Goal: Information Seeking & Learning: Learn about a topic

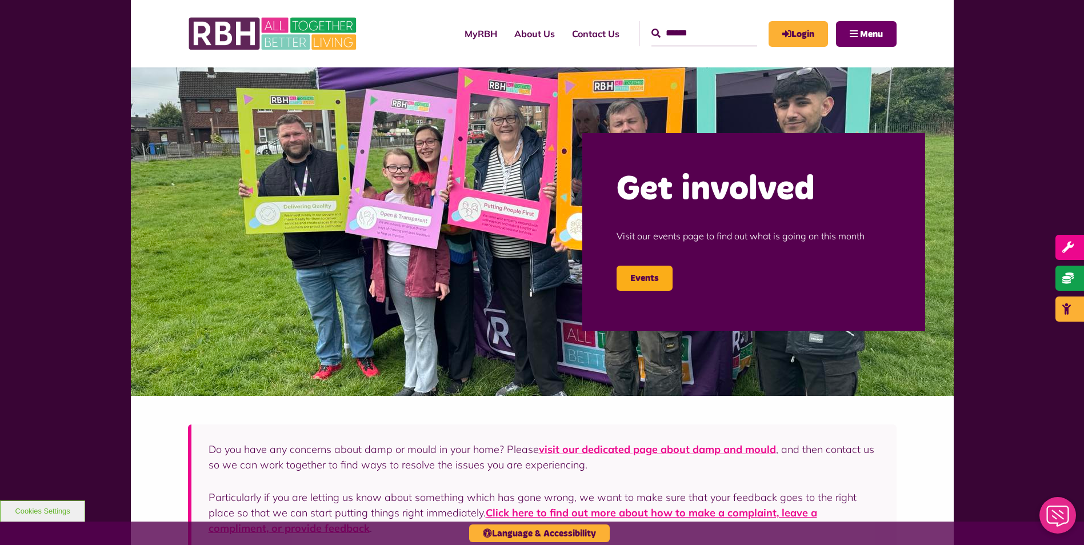
click at [863, 36] on span "Menu" at bounding box center [871, 34] width 23 height 9
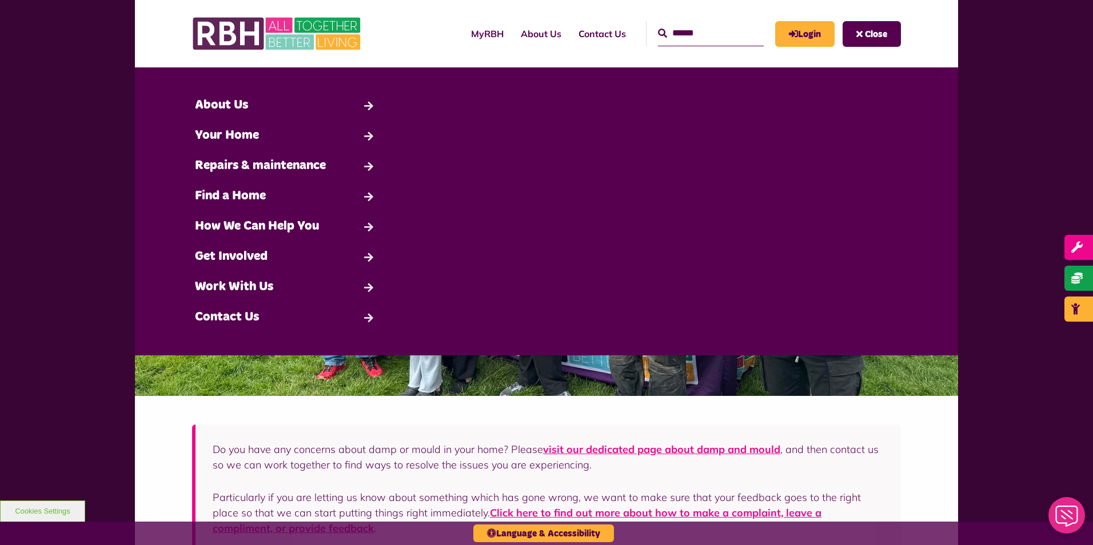
click at [670, 37] on input "Search" at bounding box center [711, 33] width 106 height 25
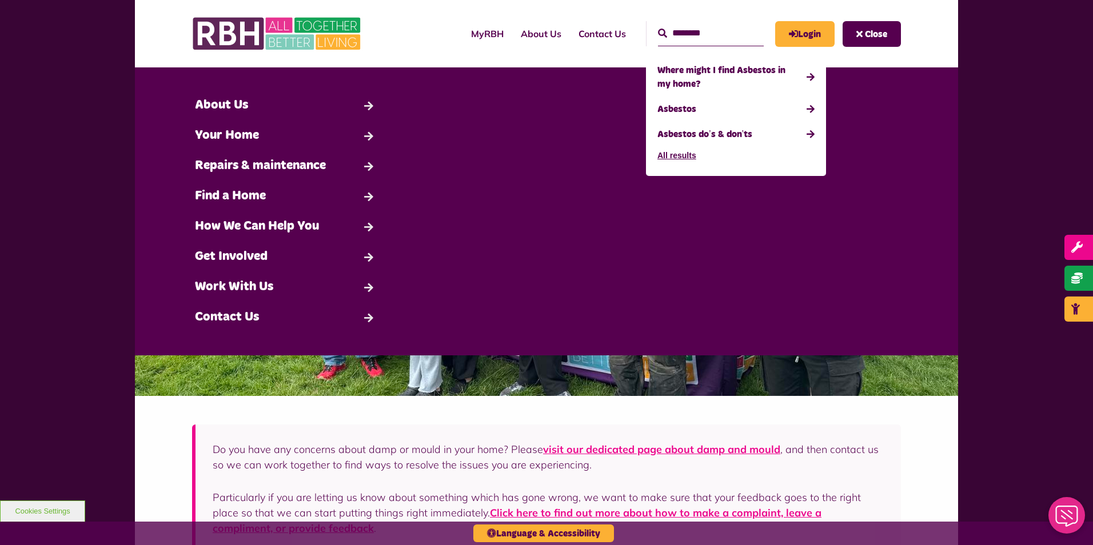
type input "********"
click at [658, 27] on button "Search" at bounding box center [662, 34] width 9 height 14
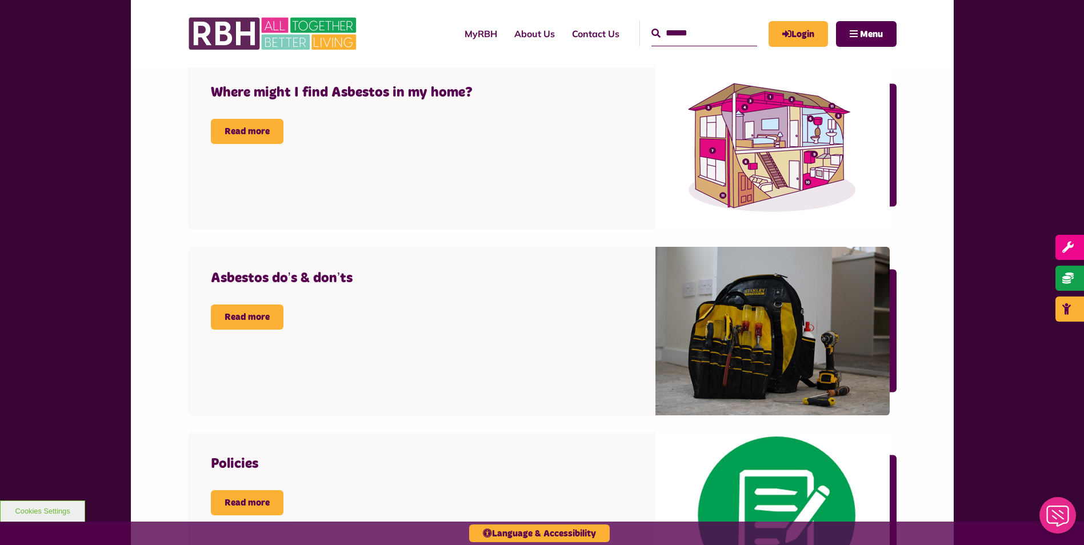
scroll to position [457, 0]
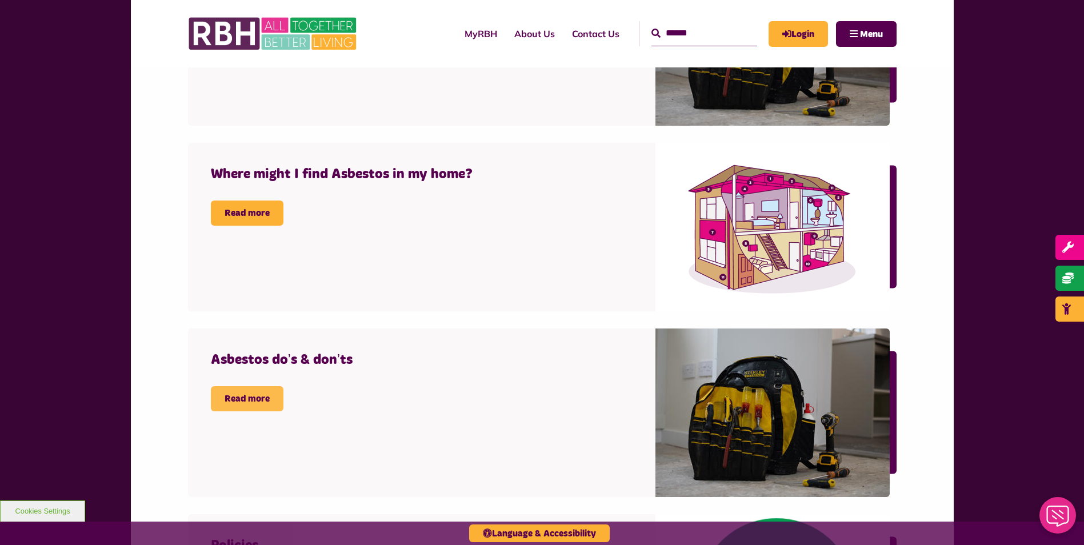
click at [263, 407] on link "Read more" at bounding box center [247, 398] width 73 height 25
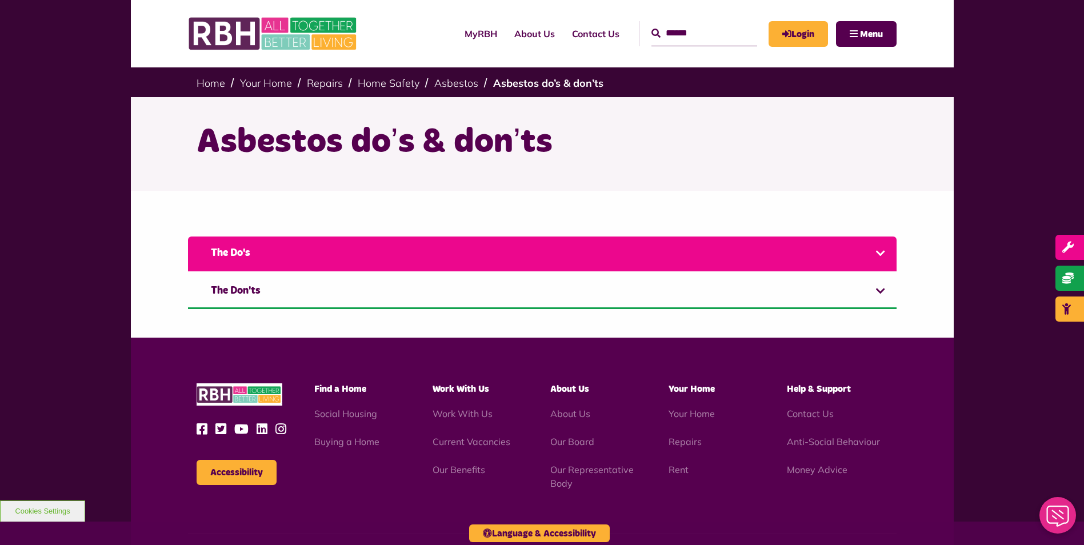
click at [611, 262] on link "The Do's" at bounding box center [542, 254] width 709 height 35
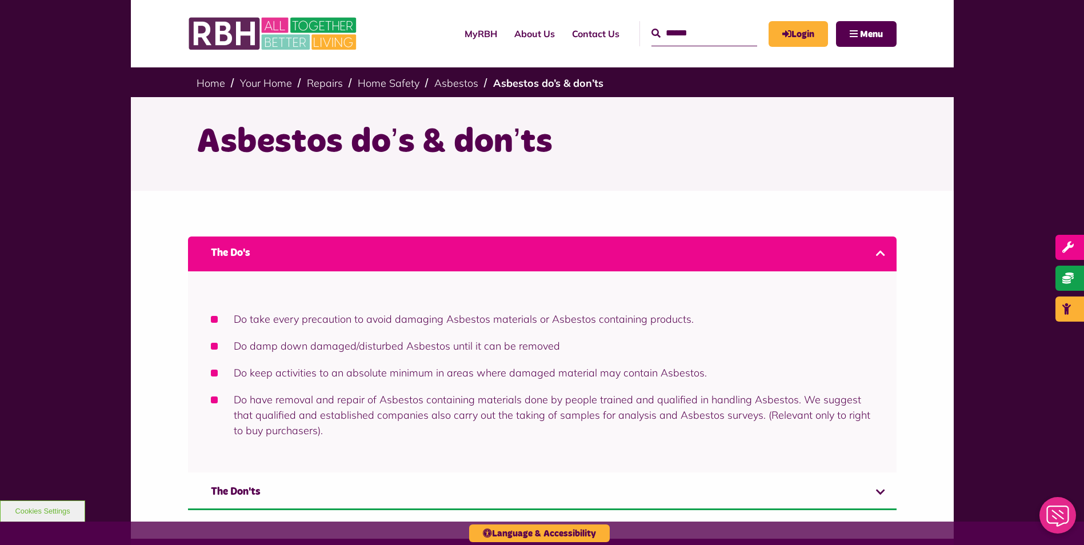
click at [628, 256] on link "The Do's" at bounding box center [542, 254] width 709 height 35
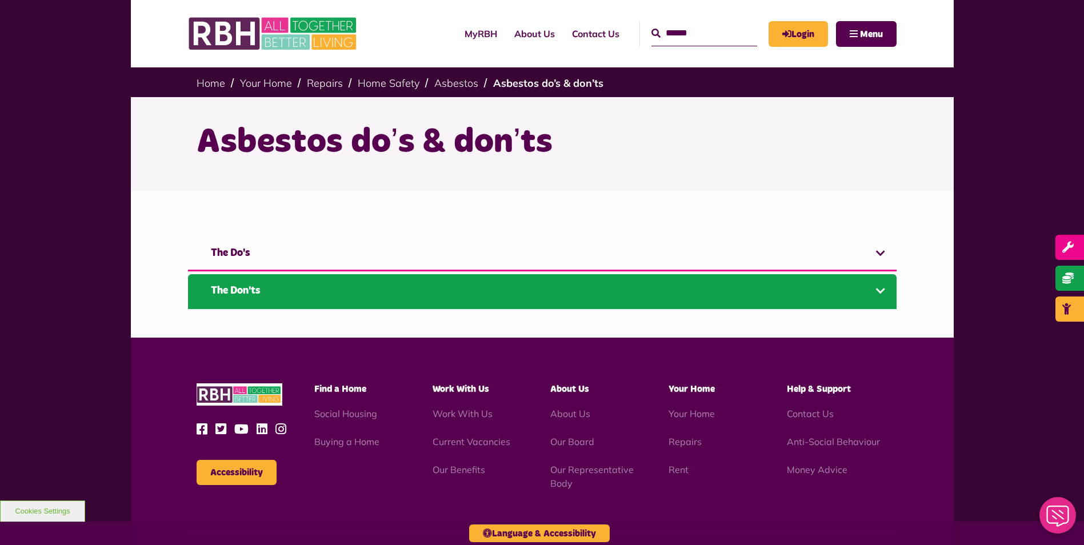
click at [576, 289] on link "The Don'ts" at bounding box center [542, 291] width 709 height 35
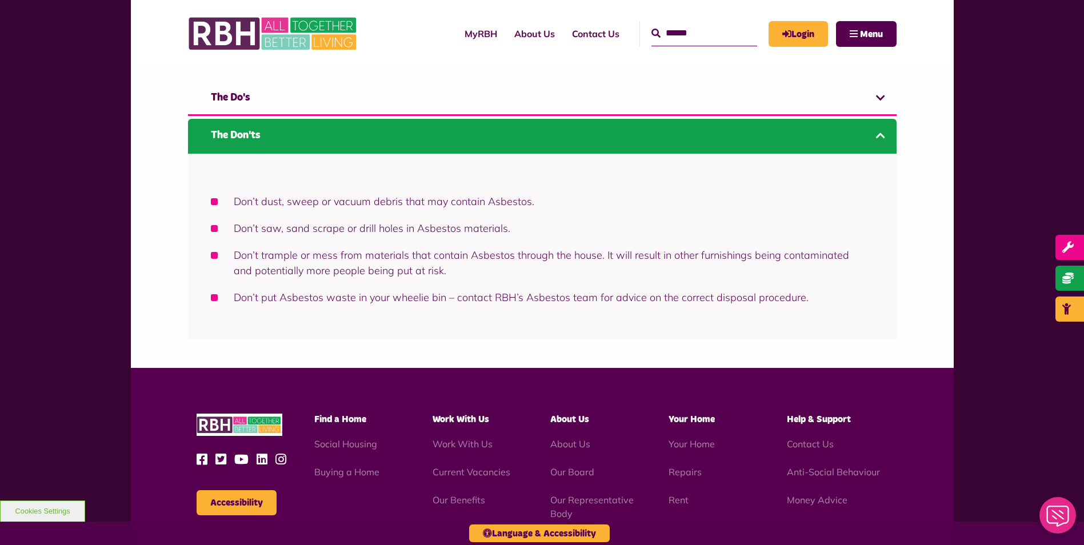
scroll to position [171, 0]
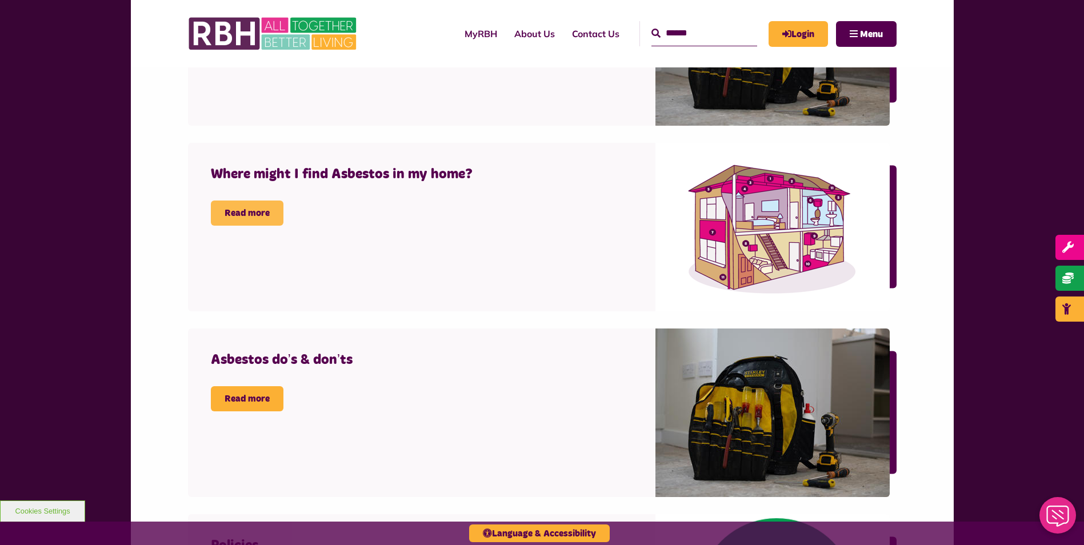
click at [271, 211] on link "Read more" at bounding box center [247, 213] width 73 height 25
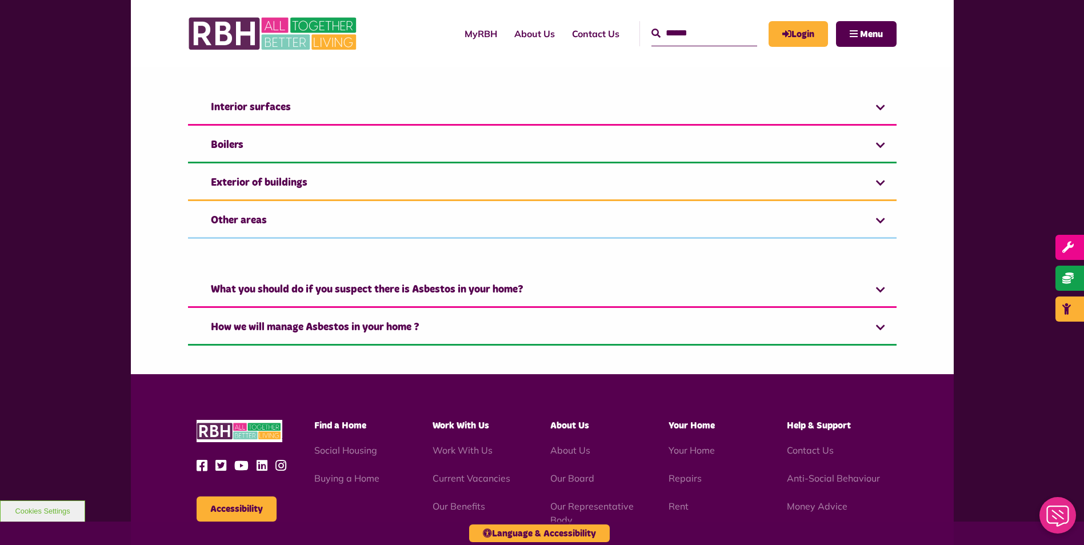
scroll to position [686, 0]
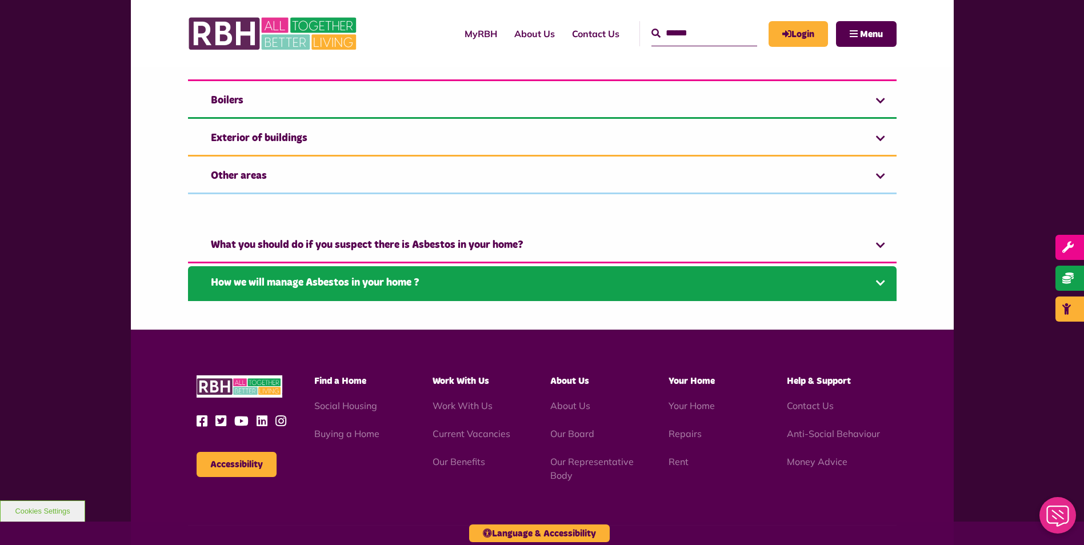
click at [548, 283] on link "How we will manage Asbestos in your home ?" at bounding box center [542, 283] width 709 height 35
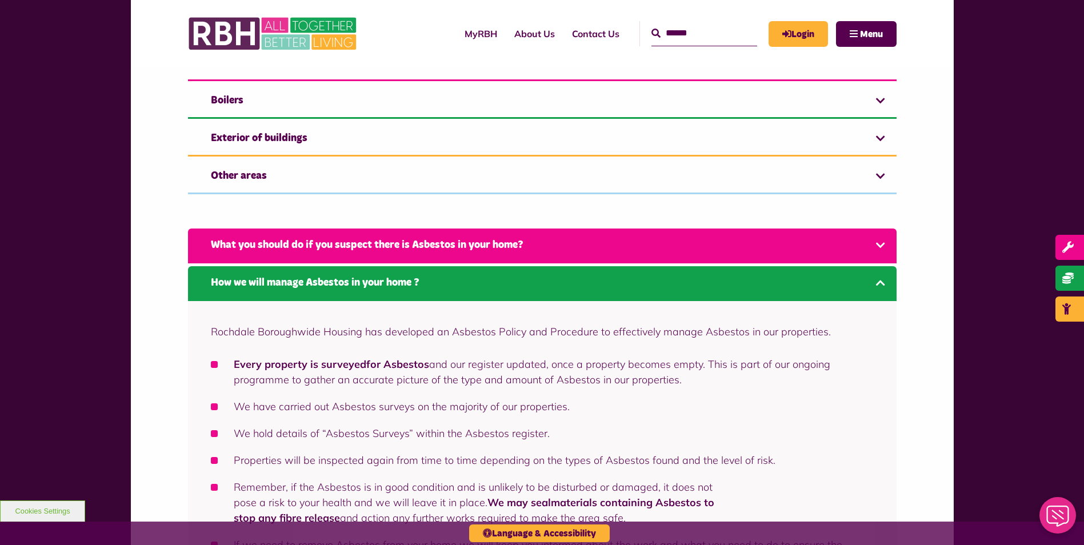
click at [534, 241] on link "What you should do if you suspect there is Asbestos in your home?" at bounding box center [542, 246] width 709 height 35
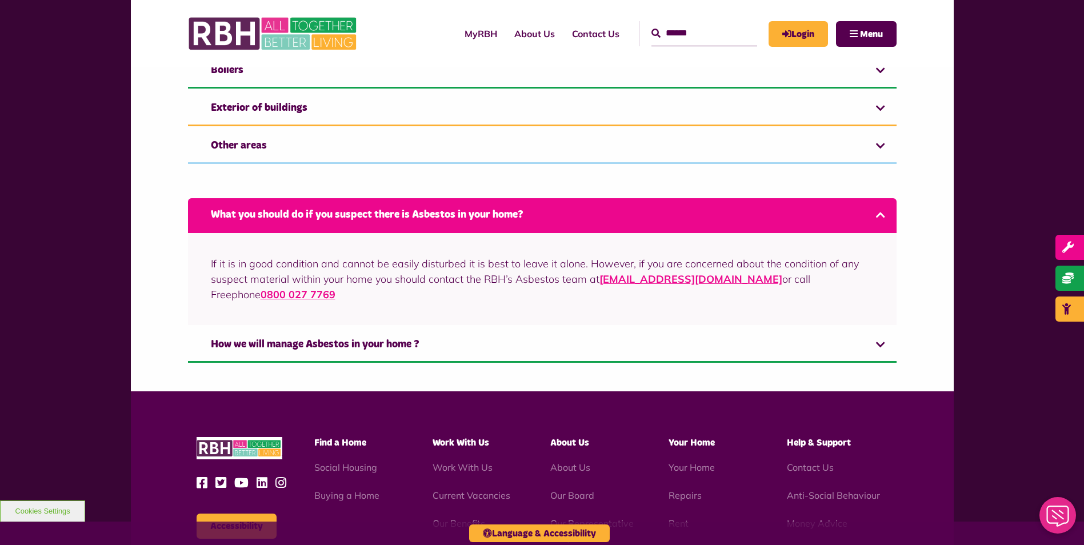
scroll to position [714, 0]
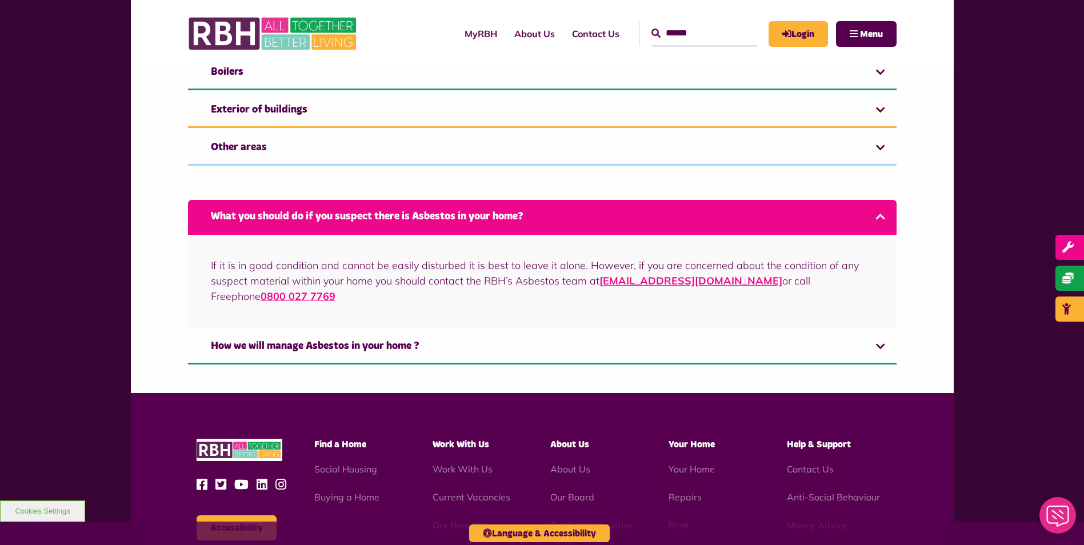
click at [442, 206] on link "What you should do if you suspect there is Asbestos in your home?" at bounding box center [542, 217] width 709 height 35
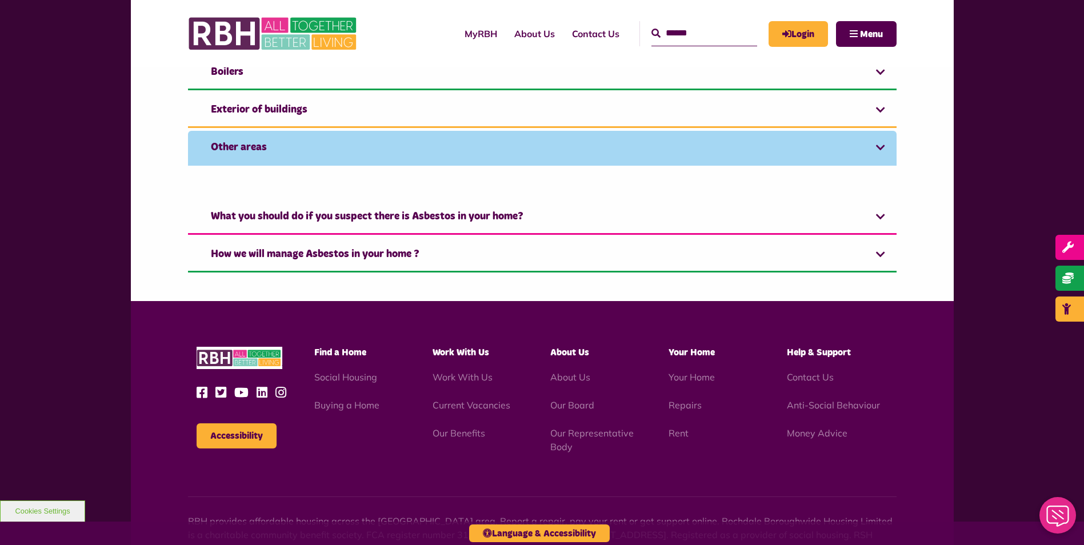
click at [443, 149] on link "Other areas" at bounding box center [542, 148] width 709 height 35
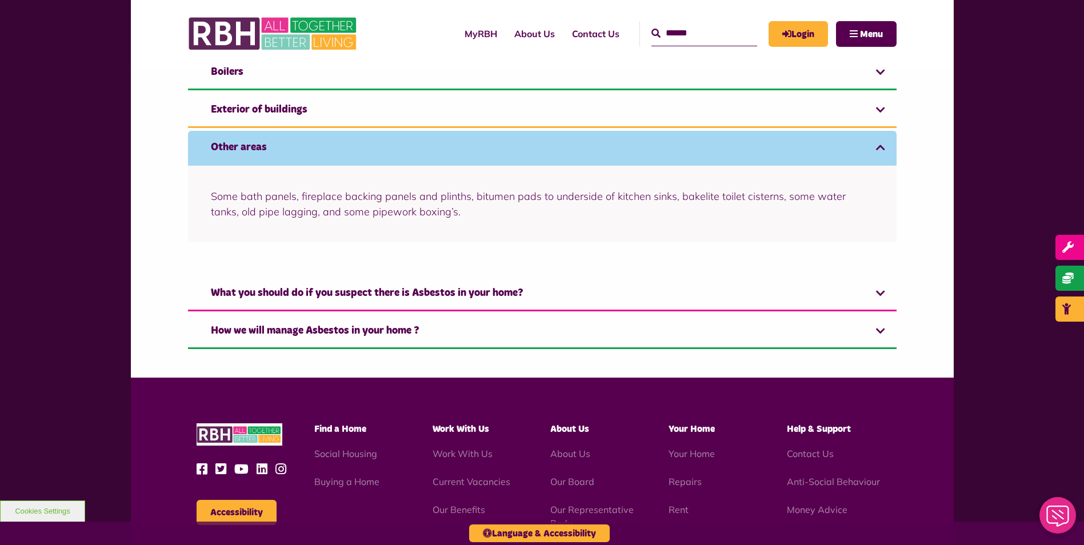
click at [449, 146] on link "Other areas" at bounding box center [542, 148] width 709 height 35
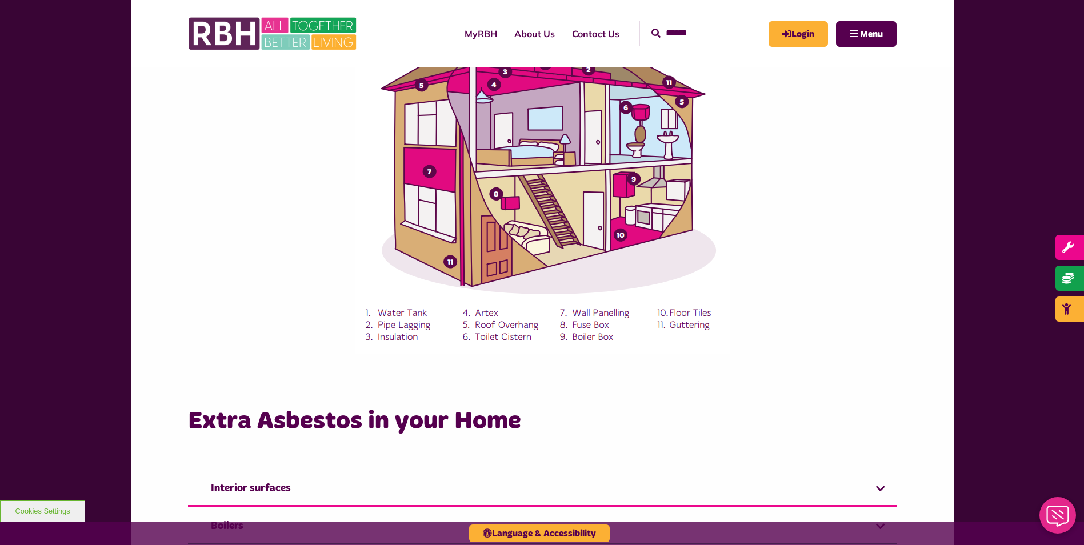
scroll to position [143, 0]
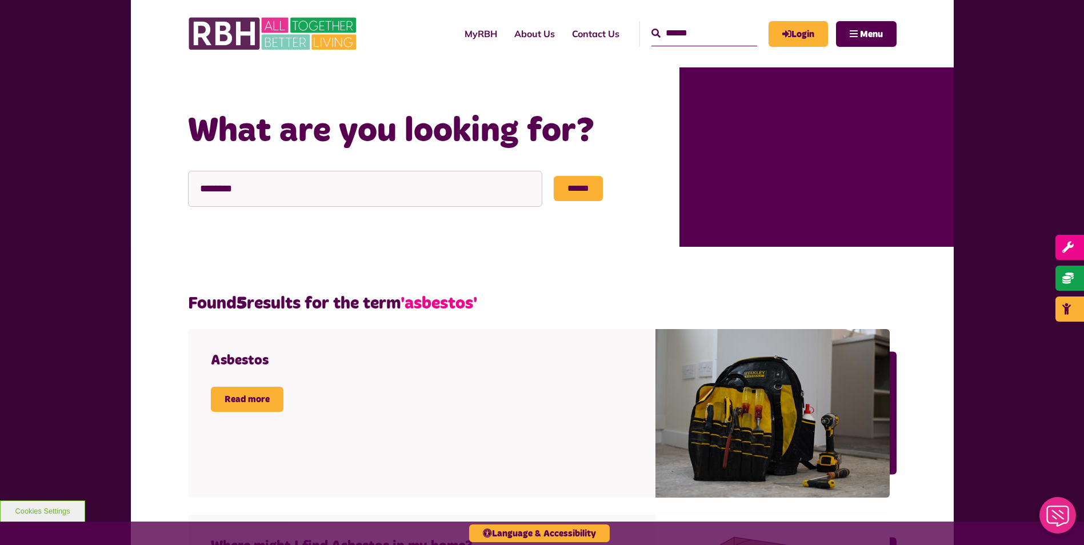
scroll to position [229, 0]
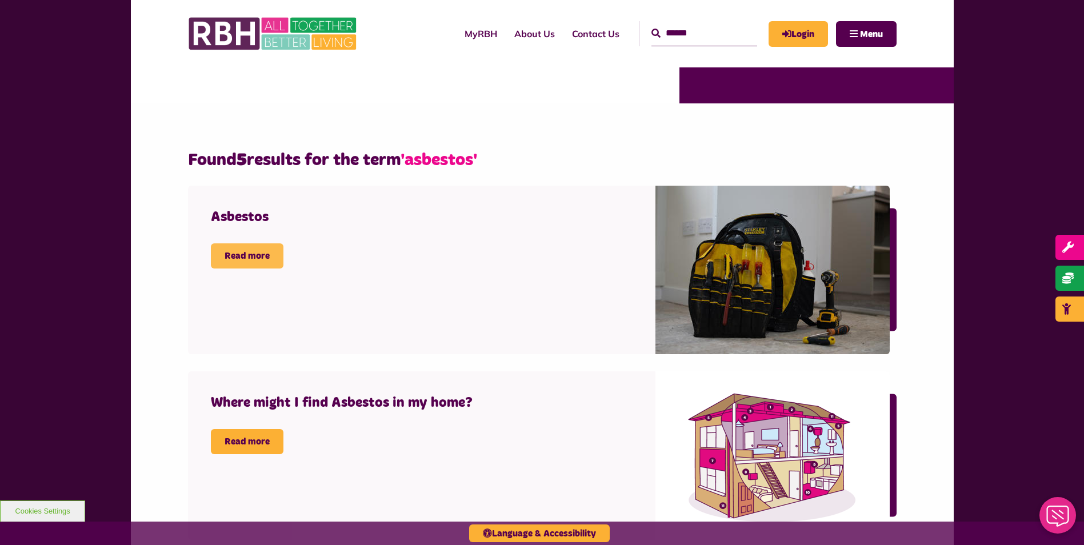
click at [252, 257] on link "Read more" at bounding box center [247, 255] width 73 height 25
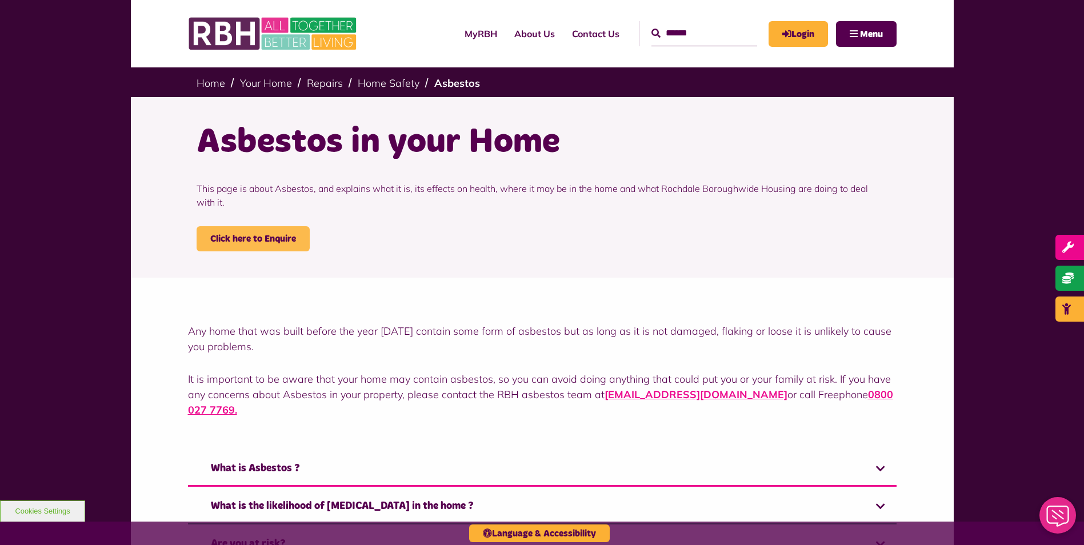
click at [294, 235] on link "Click here to Enquire" at bounding box center [253, 238] width 113 height 25
click at [261, 17] on img at bounding box center [273, 33] width 171 height 45
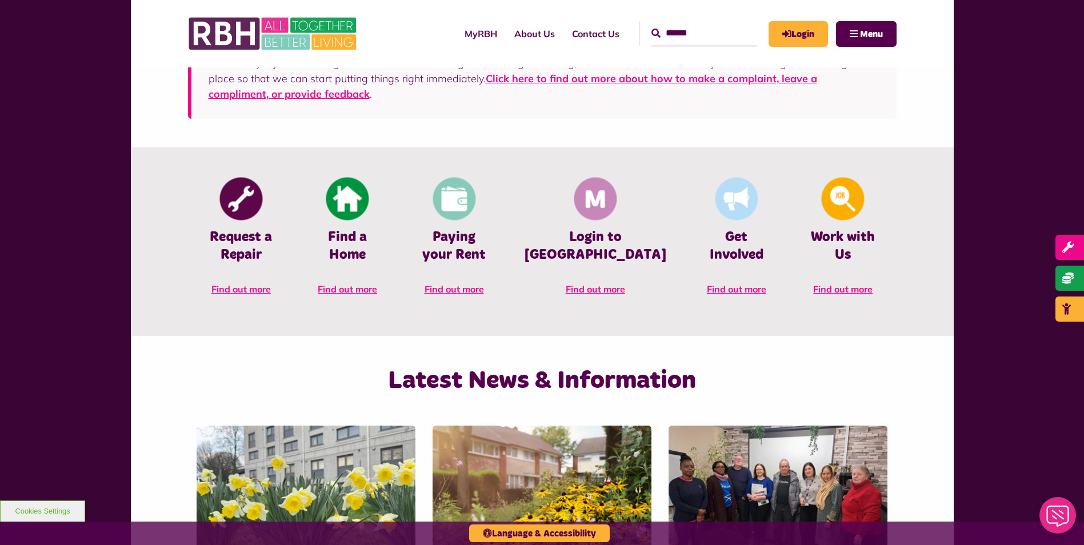
scroll to position [457, 0]
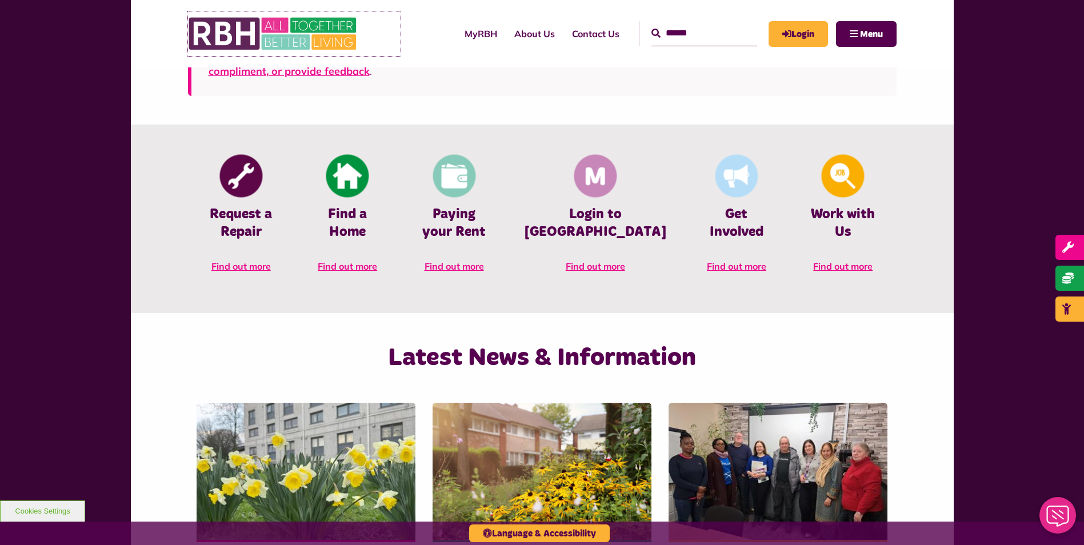
click at [282, 43] on img at bounding box center [273, 33] width 171 height 45
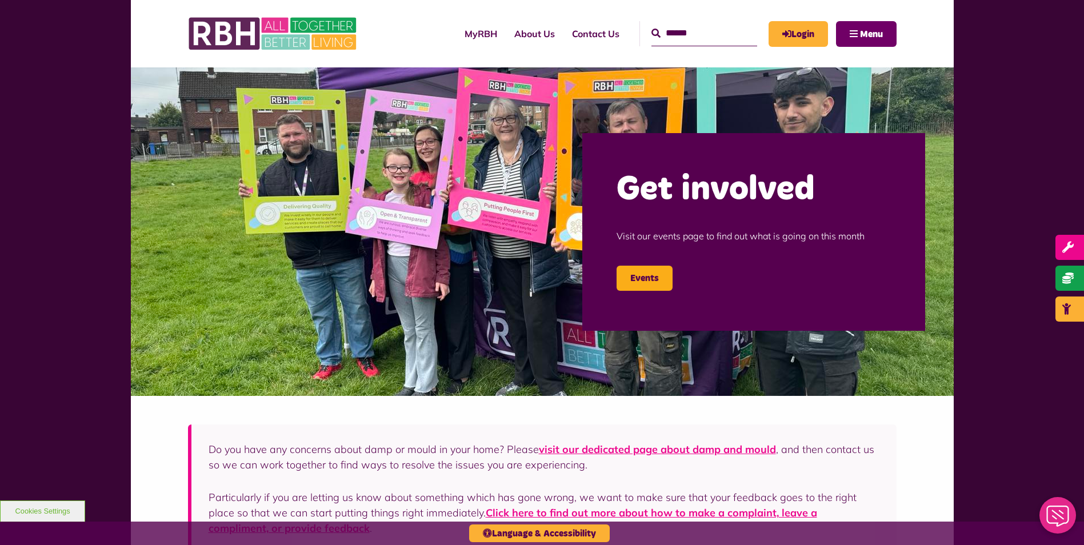
click at [871, 30] on span "Menu" at bounding box center [871, 34] width 23 height 9
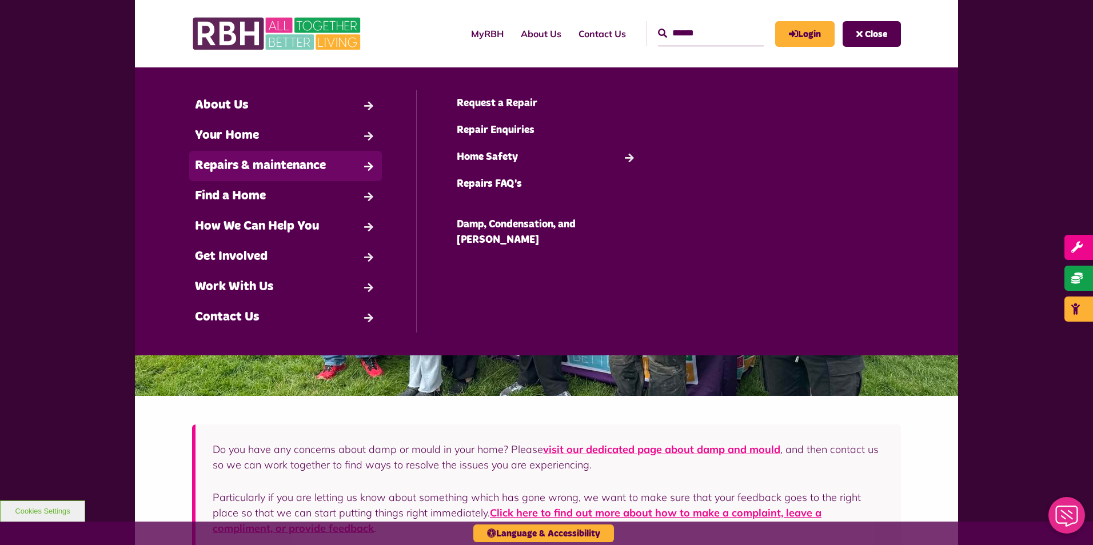
click at [345, 169] on link "Repairs & maintenance" at bounding box center [285, 166] width 193 height 30
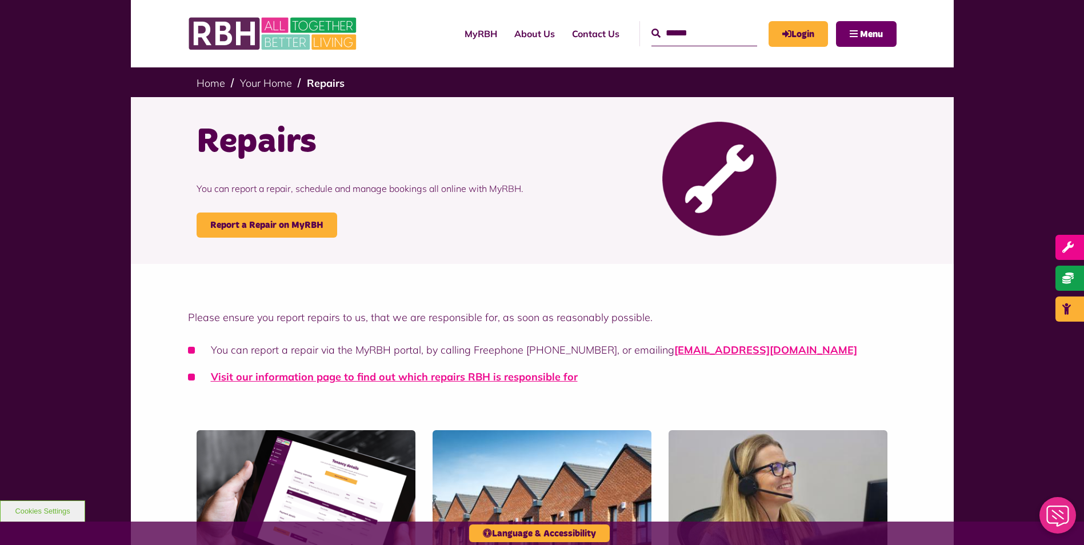
click at [857, 28] on button "Menu" at bounding box center [866, 34] width 61 height 26
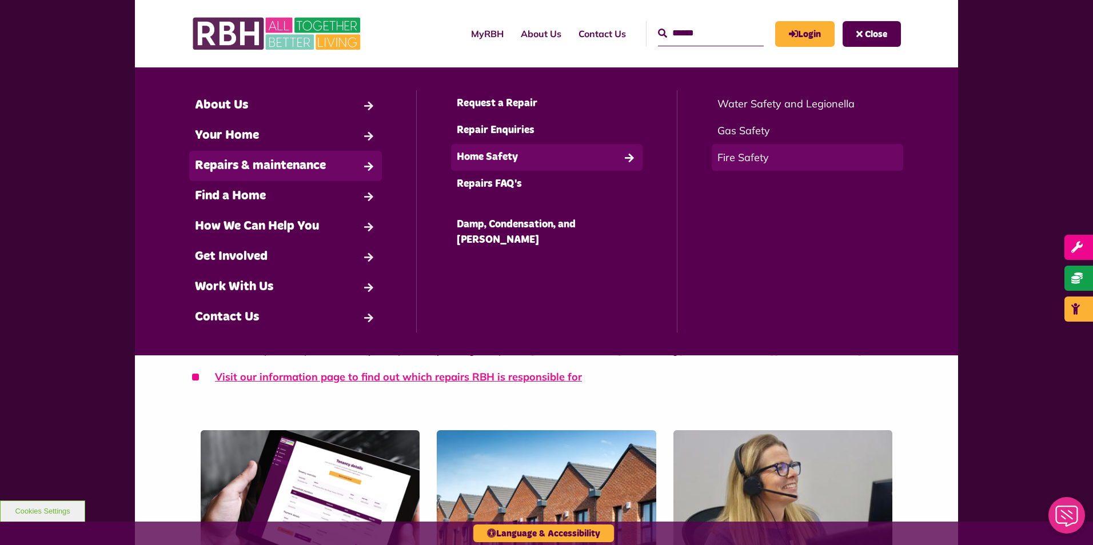
click at [763, 155] on link "Fire Safety" at bounding box center [806, 157] width 191 height 27
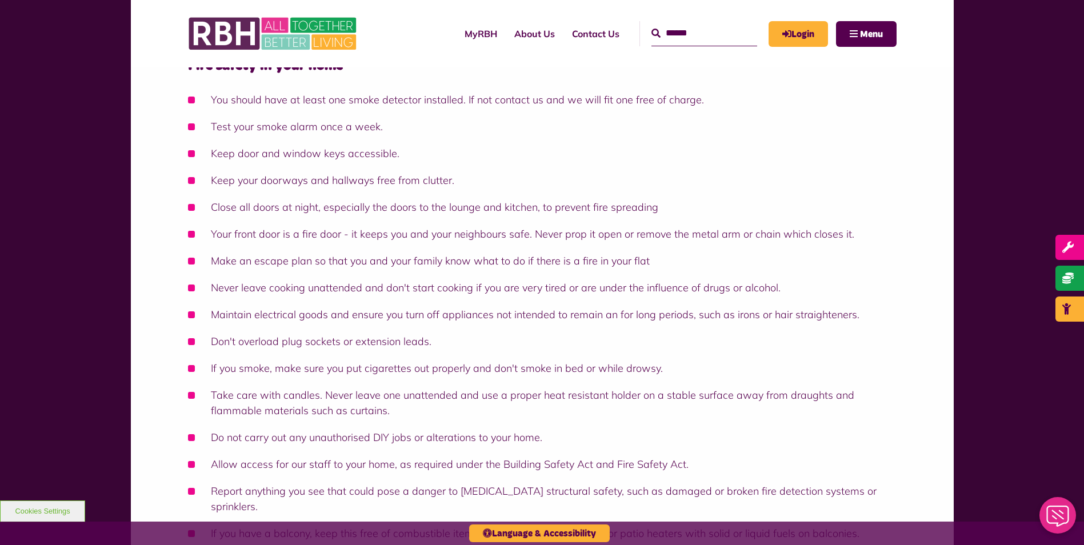
scroll to position [914, 0]
